Goal: Task Accomplishment & Management: Manage account settings

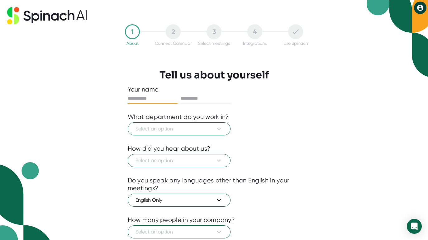
scroll to position [42, 0]
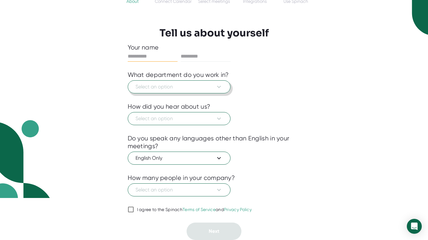
click at [217, 82] on button "Select an option" at bounding box center [179, 86] width 103 height 13
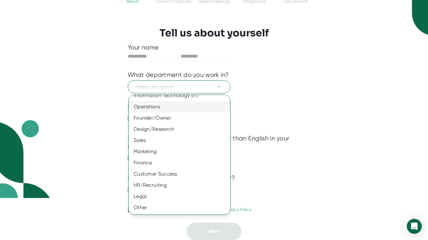
scroll to position [0, 0]
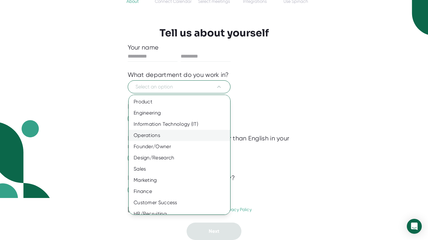
click at [186, 137] on div "Operations" at bounding box center [180, 135] width 102 height 11
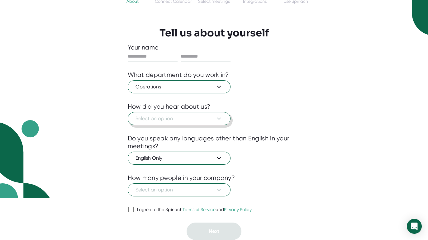
click at [209, 123] on button "Select an option" at bounding box center [179, 118] width 103 height 13
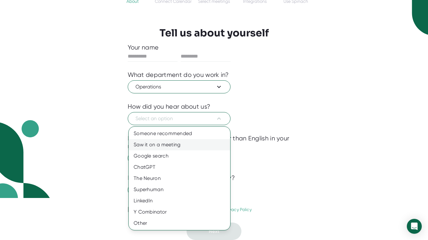
click at [192, 145] on div "Saw it on a meeting" at bounding box center [180, 144] width 102 height 11
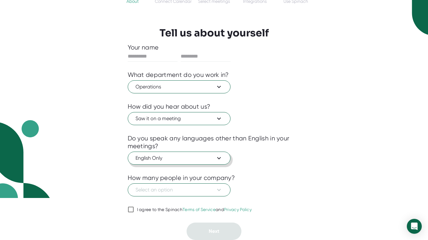
click at [215, 158] on icon at bounding box center [218, 158] width 7 height 7
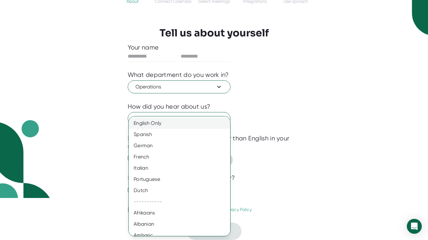
click at [203, 123] on div "English Only" at bounding box center [180, 123] width 102 height 11
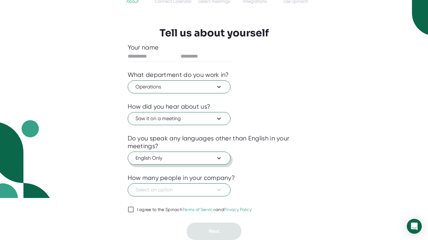
click at [328, 143] on div "1 About 2 Connect Calendar 3 Select meetings 4 Integrations Use Spinach Tell us…" at bounding box center [214, 78] width 428 height 240
click at [222, 187] on icon at bounding box center [218, 189] width 7 height 7
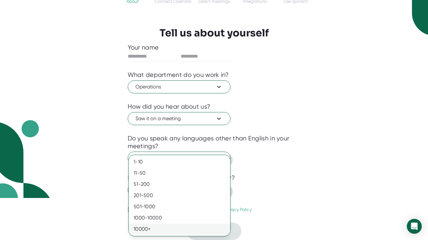
click at [205, 226] on div "10000+" at bounding box center [180, 229] width 102 height 11
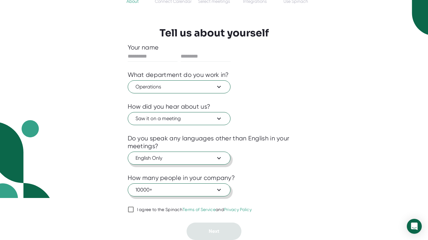
click at [129, 210] on input "I agree to the Spinach Terms of Service and Privacy Policy" at bounding box center [131, 209] width 6 height 7
checkbox input "true"
click at [147, 60] on input "text" at bounding box center [153, 56] width 50 height 10
click at [144, 55] on input "text" at bounding box center [153, 56] width 50 height 10
click at [148, 55] on input "text" at bounding box center [153, 56] width 50 height 10
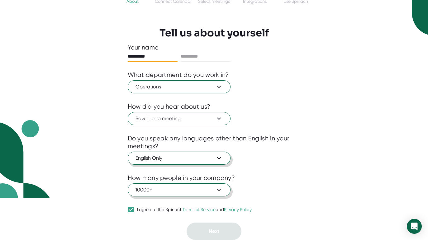
type input "********"
type input "******"
click at [207, 233] on button "Next" at bounding box center [214, 231] width 55 height 17
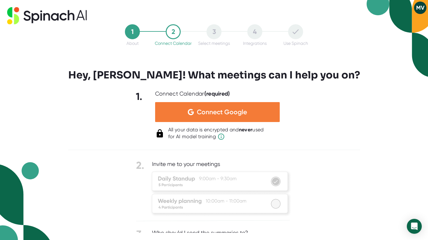
click at [226, 109] on span "Connect Google" at bounding box center [222, 112] width 50 height 6
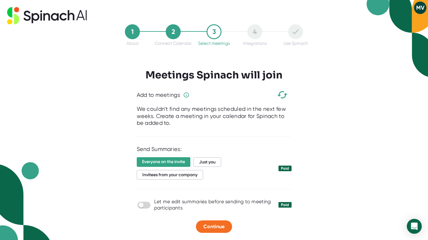
scroll to position [2, 0]
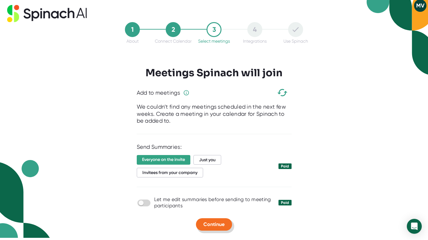
click at [217, 226] on span "Continue" at bounding box center [214, 225] width 21 height 6
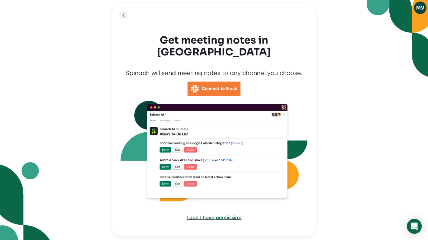
scroll to position [7, 0]
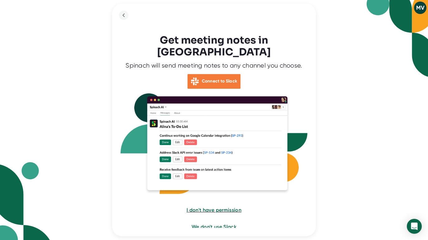
click at [224, 76] on div "Connect to Slack" at bounding box center [214, 81] width 53 height 15
click at [366, 73] on div "MV Get meeting notes in Slack Spinach will send meeting notes to any channel yo…" at bounding box center [214, 120] width 428 height 240
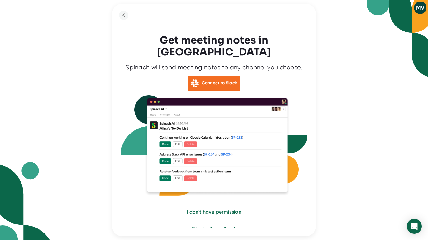
scroll to position [6, 0]
click at [416, 9] on button "MV" at bounding box center [420, 8] width 12 height 12
click at [374, 66] on div at bounding box center [214, 120] width 428 height 240
click at [232, 209] on span "I don't have permission" at bounding box center [213, 212] width 55 height 6
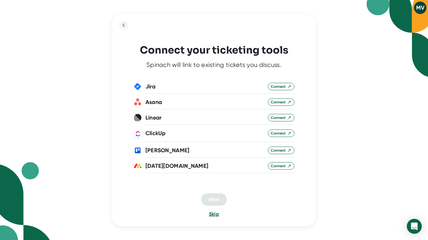
click at [211, 214] on span "Skip" at bounding box center [214, 214] width 10 height 6
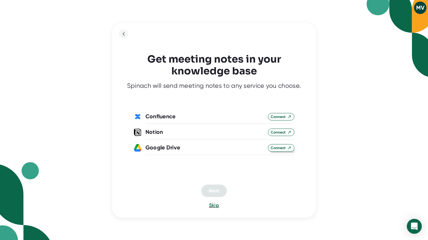
click at [278, 145] on span "Connect" at bounding box center [281, 148] width 21 height 6
click at [220, 186] on button "Next" at bounding box center [214, 191] width 26 height 12
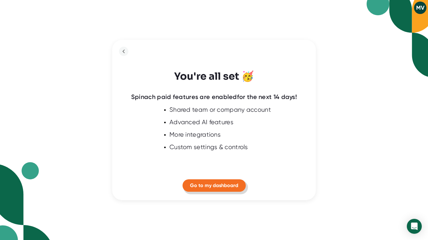
click at [220, 186] on span "Go to my dashboard" at bounding box center [214, 186] width 48 height 6
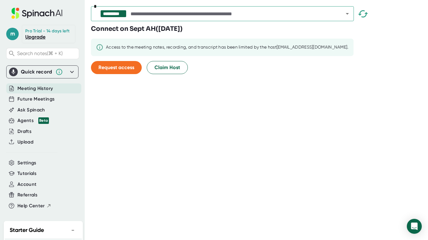
click at [37, 90] on span "Meeting History" at bounding box center [35, 88] width 36 height 7
click at [36, 100] on span "Future Meetings" at bounding box center [35, 99] width 37 height 7
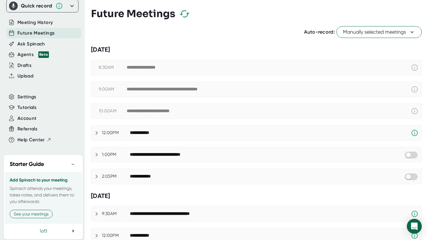
scroll to position [69, 0]
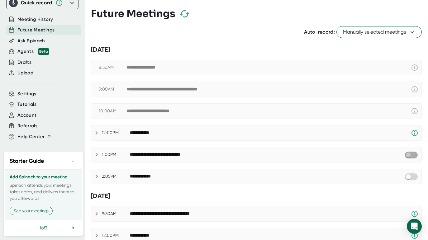
click at [410, 157] on input "checkbox" at bounding box center [409, 155] width 18 height 6
click at [416, 156] on input "checkbox" at bounding box center [415, 155] width 18 height 6
checkbox input "true"
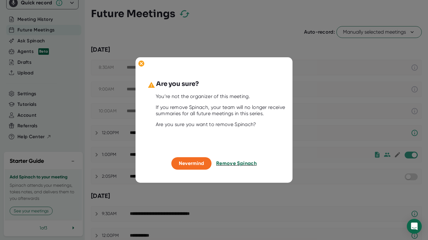
click at [233, 166] on span "Remove Spinach" at bounding box center [236, 164] width 41 height 6
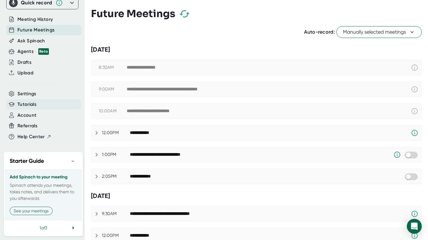
scroll to position [0, 0]
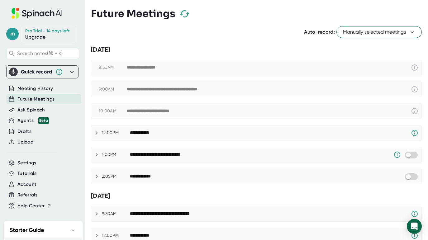
click at [227, 16] on div "Future Meetings" at bounding box center [256, 14] width 331 height 18
click at [26, 161] on span "Settings" at bounding box center [26, 163] width 19 height 7
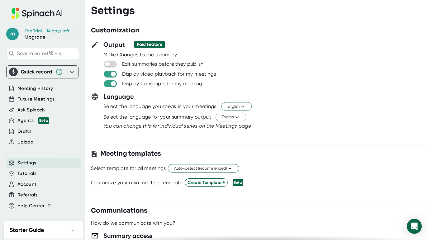
click at [156, 43] on div "Paid Feature" at bounding box center [150, 45] width 26 height 6
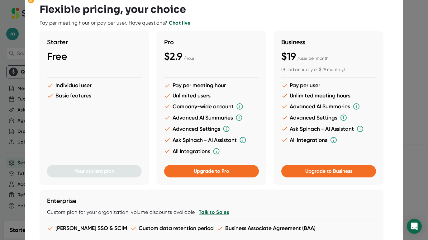
click at [6, 146] on div at bounding box center [214, 120] width 428 height 240
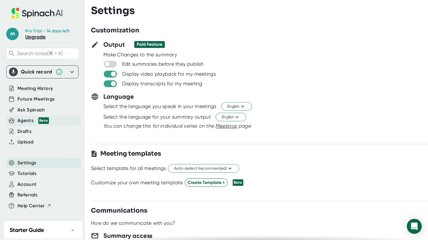
click at [35, 119] on span "Beta" at bounding box center [42, 121] width 14 height 7
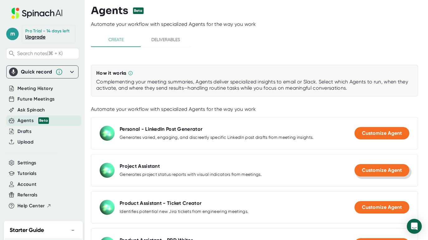
click at [375, 174] on button "Customize Agent" at bounding box center [382, 170] width 55 height 12
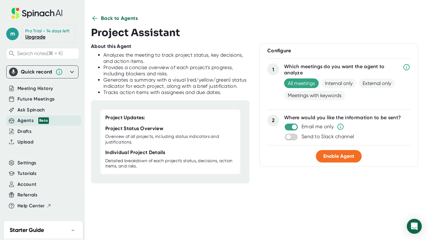
click at [130, 16] on span "Back to Agents" at bounding box center [119, 18] width 37 height 7
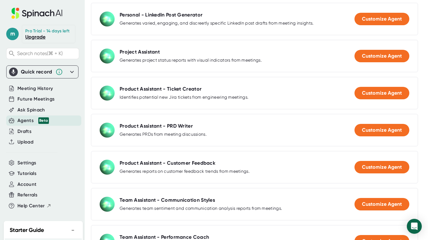
scroll to position [116, 0]
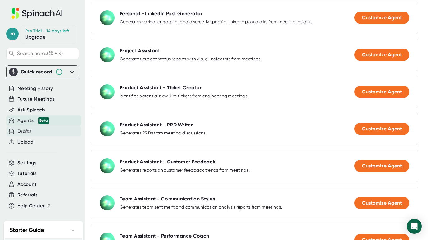
click at [29, 134] on div "Drafts" at bounding box center [24, 131] width 14 height 7
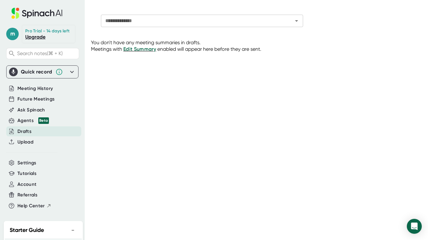
click at [50, 12] on icon at bounding box center [36, 13] width 83 height 11
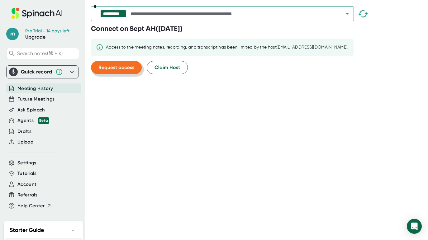
click at [120, 67] on span "Request access" at bounding box center [117, 68] width 36 height 6
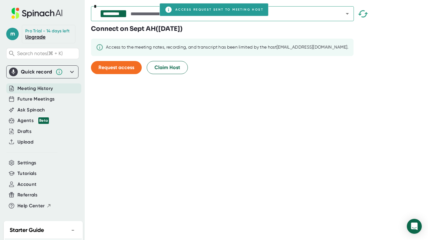
click at [166, 86] on div "**********" at bounding box center [259, 120] width 337 height 240
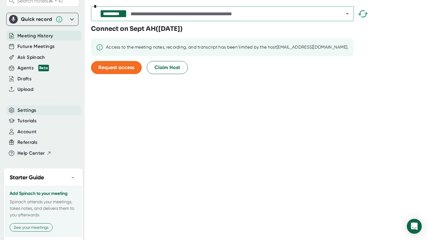
scroll to position [69, 0]
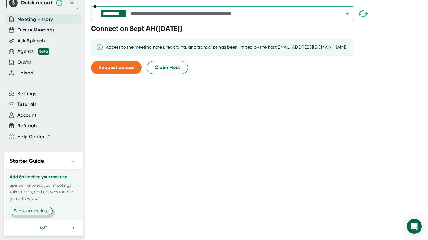
click at [42, 213] on button "See your meetings" at bounding box center [31, 211] width 43 height 8
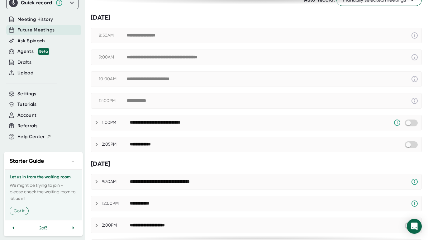
scroll to position [32, 0]
click at [74, 229] on icon at bounding box center [73, 227] width 7 height 7
